Goal: Task Accomplishment & Management: Manage account settings

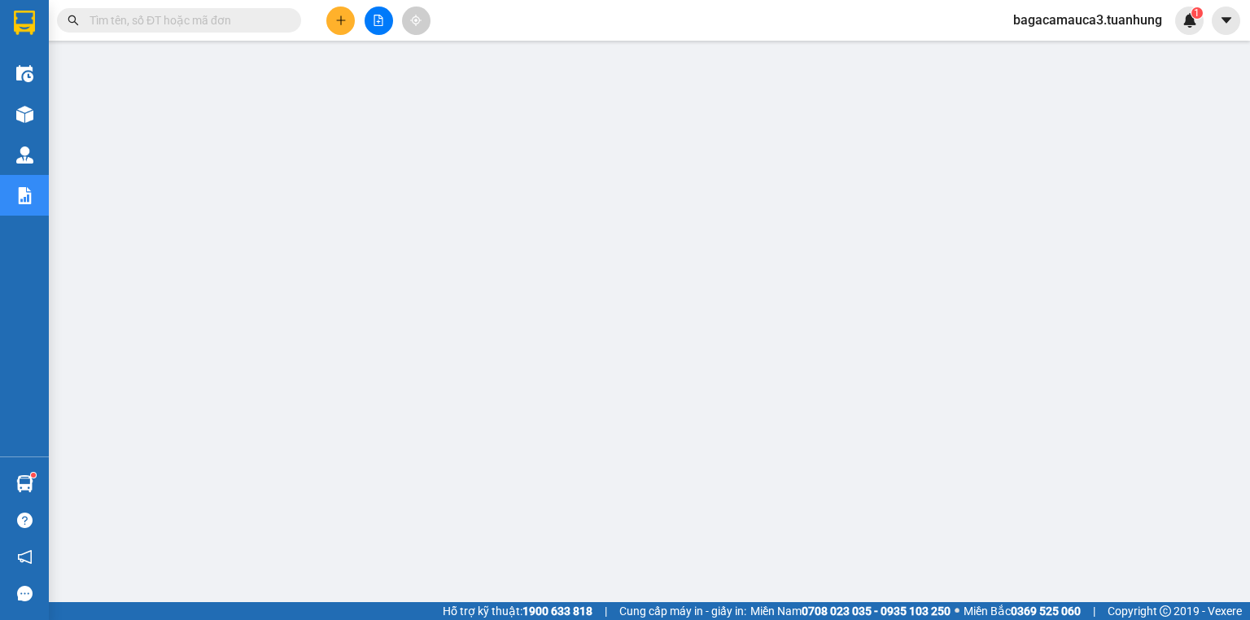
scroll to position [884, 0]
click at [1057, 55] on span "Đăng xuất" at bounding box center [1095, 50] width 139 height 18
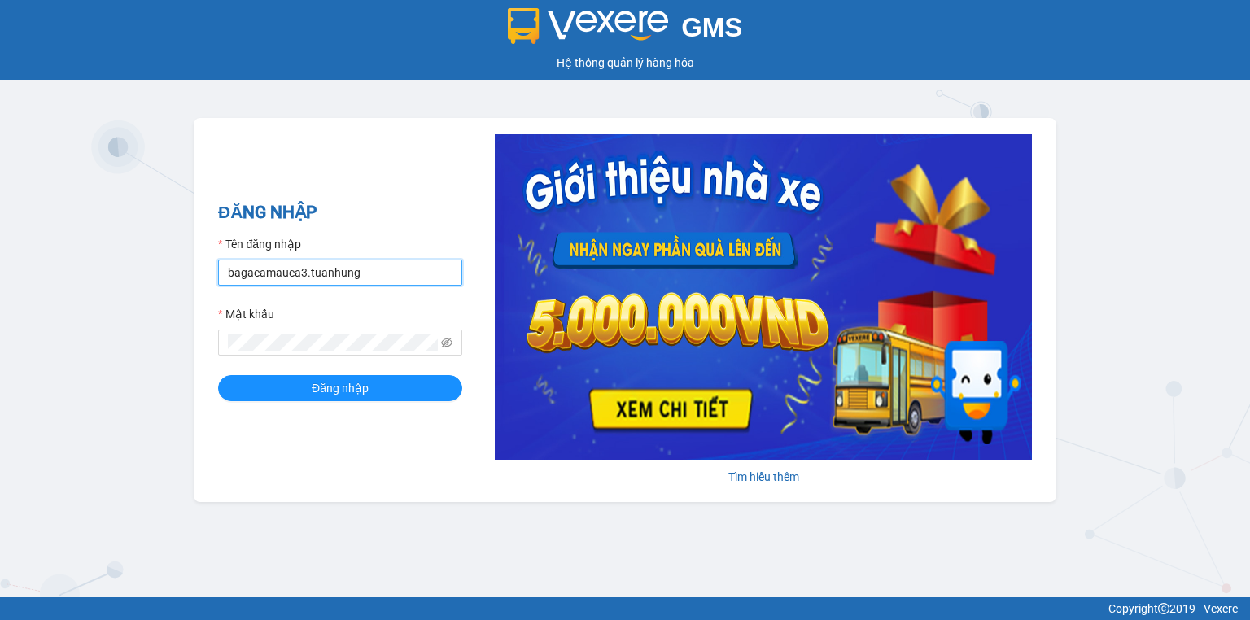
click at [323, 273] on input "bagacamauca3.tuanhung" at bounding box center [340, 273] width 244 height 26
type input "bagacamauca1.tuanhung"
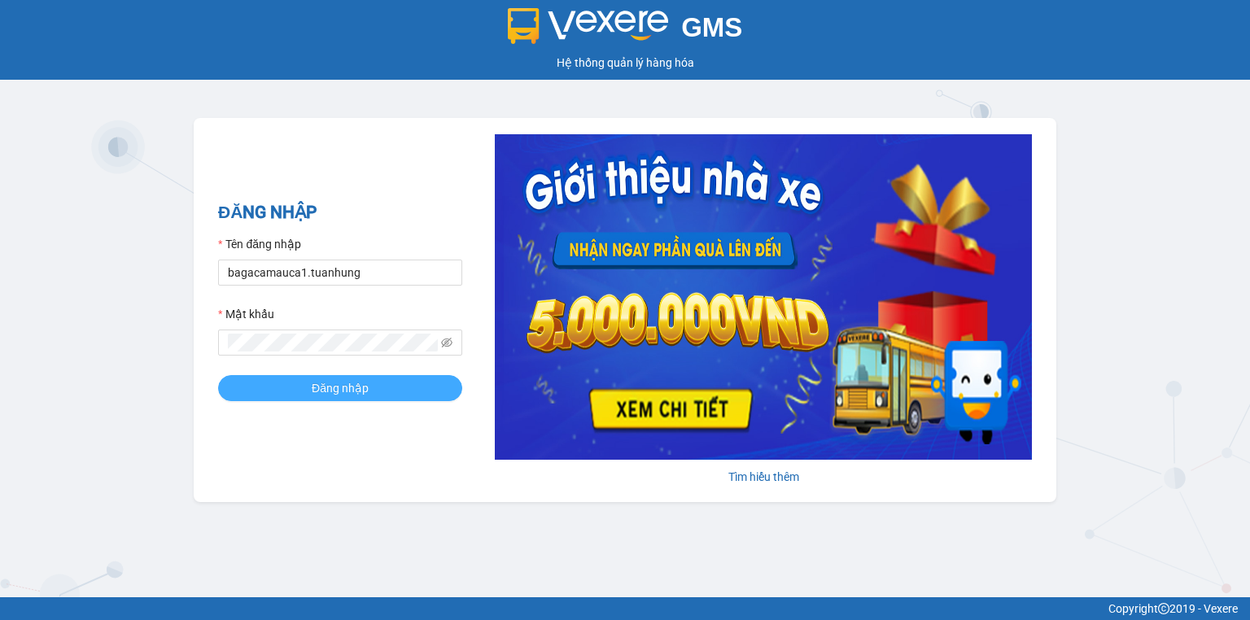
click at [303, 396] on button "Đăng nhập" at bounding box center [340, 388] width 244 height 26
